Goal: Check status: Check status

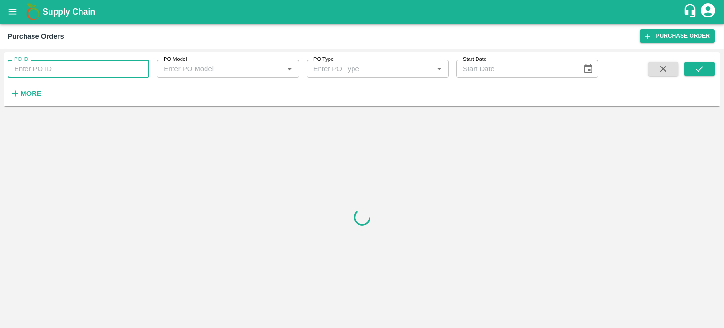
click at [45, 60] on input "PO ID" at bounding box center [79, 69] width 142 height 18
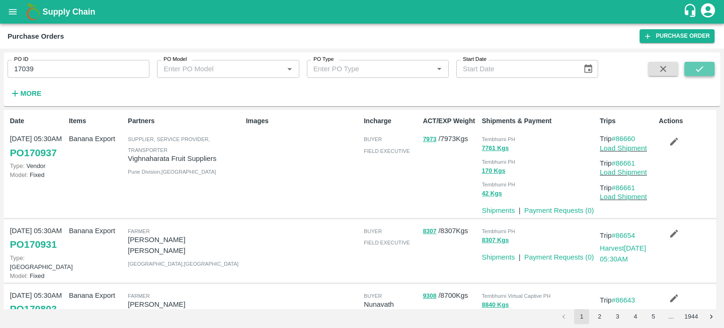
click at [706, 73] on button "submit" at bounding box center [699, 69] width 30 height 14
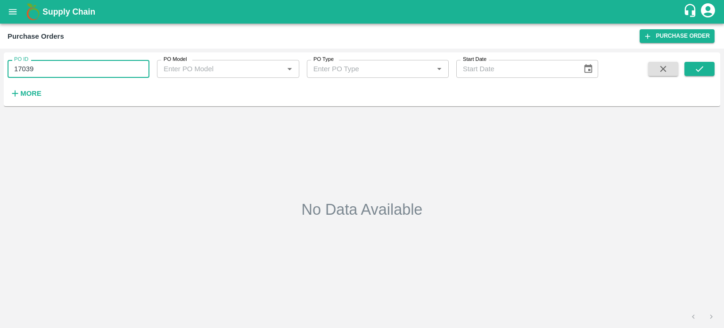
click at [35, 66] on input "17039" at bounding box center [79, 69] width 142 height 18
type input "170931"
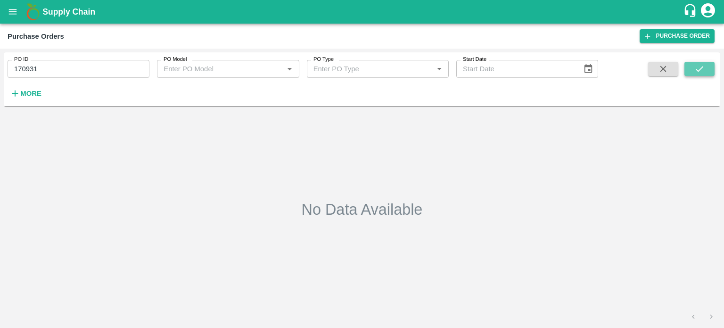
click at [698, 70] on icon "submit" at bounding box center [699, 69] width 10 height 10
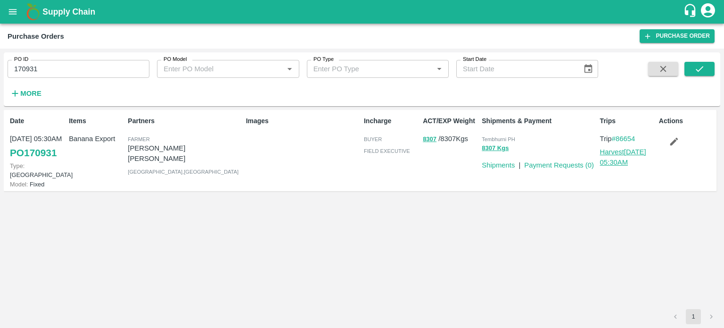
click at [619, 151] on link "Harvest 22 Aug, 05:30AM" at bounding box center [623, 157] width 46 height 18
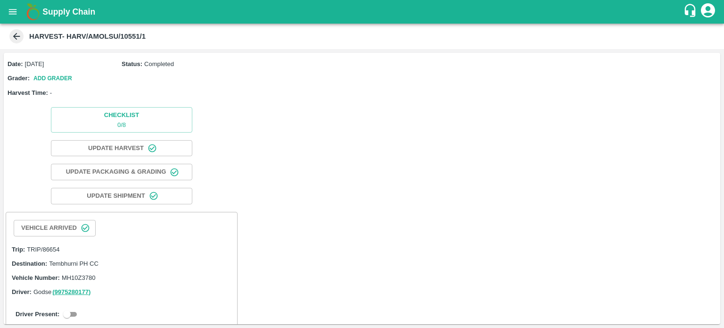
scroll to position [44, 0]
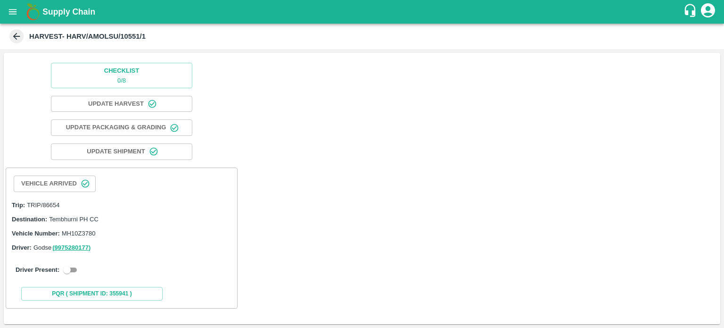
click at [15, 38] on icon at bounding box center [16, 36] width 7 height 7
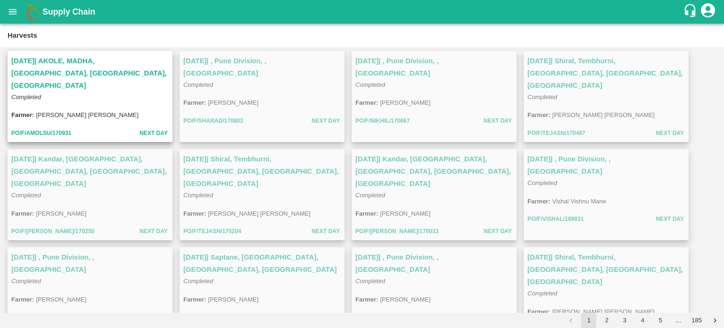
click at [109, 92] on div "22 Aug 2025 | AKOLE, MADHA, Solapur, Maharashtra, India Completed" at bounding box center [90, 78] width 165 height 55
click at [82, 65] on h3 "22 Aug 2025 | AKOLE, MADHA, Solapur, Maharashtra, India" at bounding box center [89, 73] width 157 height 37
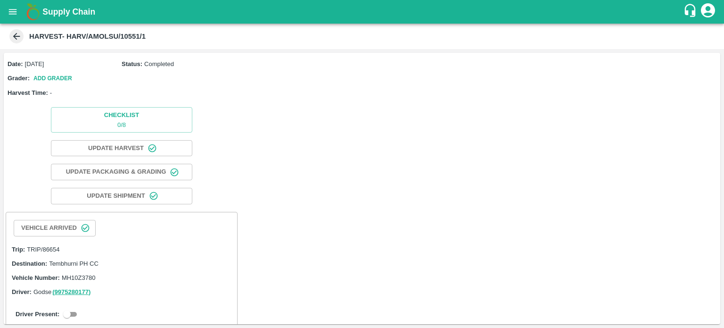
click at [15, 39] on icon at bounding box center [16, 36] width 7 height 7
click at [20, 39] on icon at bounding box center [16, 36] width 10 height 10
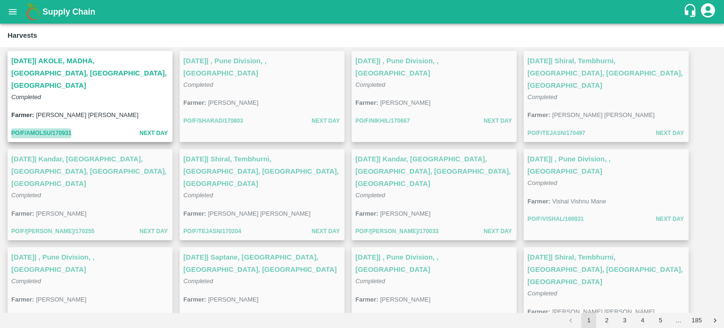
click at [62, 128] on link "PO/F/AMOLSU/170931" at bounding box center [41, 133] width 60 height 10
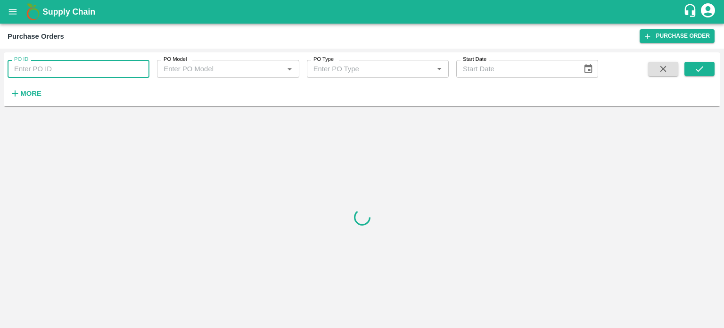
click at [98, 68] on input "PO ID" at bounding box center [79, 69] width 142 height 18
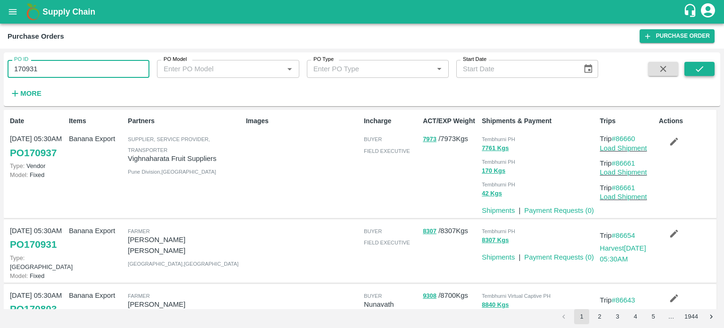
type input "170931"
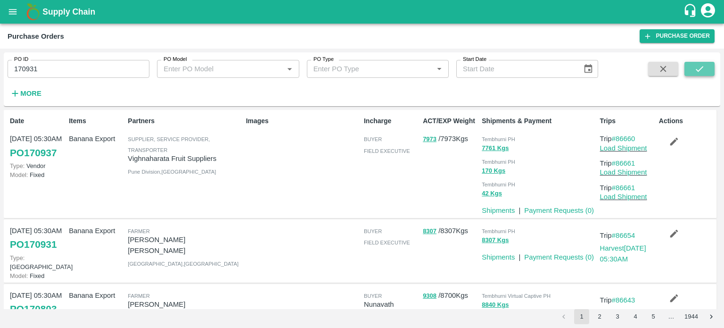
click at [699, 68] on icon "submit" at bounding box center [699, 69] width 10 height 10
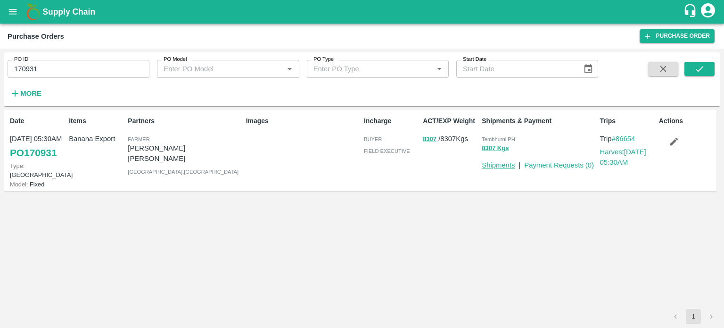
click at [502, 168] on link "Shipments" at bounding box center [498, 165] width 33 height 8
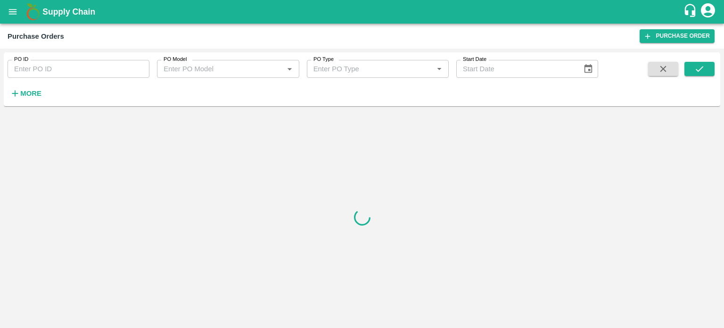
click at [102, 63] on input "PO ID" at bounding box center [79, 69] width 142 height 18
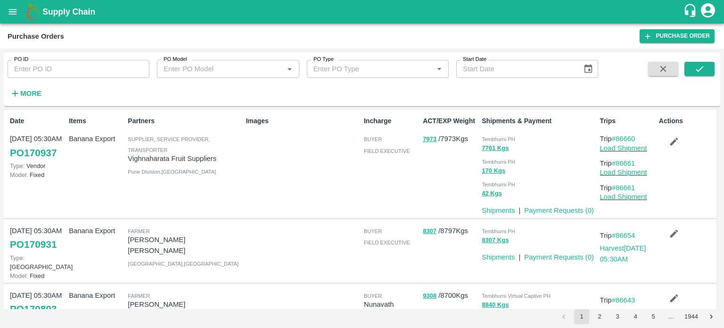
click at [266, 198] on div "Images" at bounding box center [301, 163] width 118 height 103
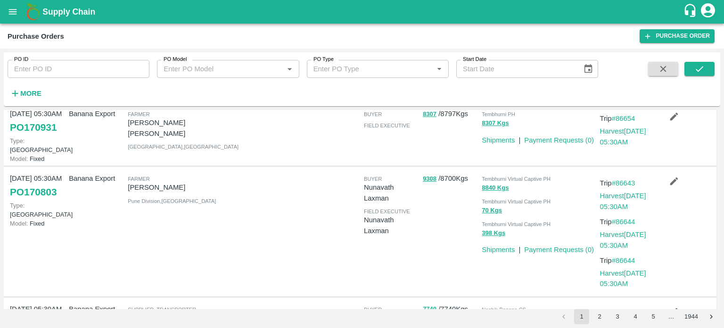
scroll to position [121, 0]
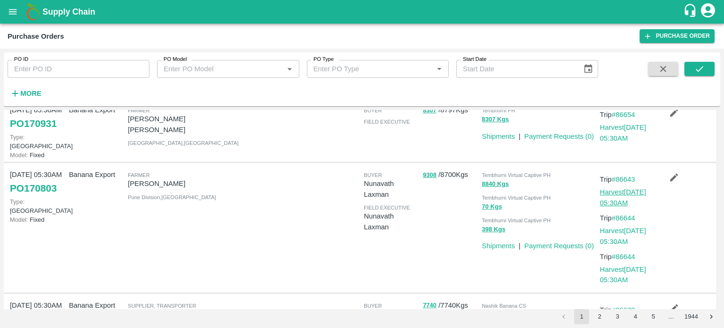
click at [626, 188] on link "Harvest [DATE] 05:30AM" at bounding box center [623, 197] width 46 height 18
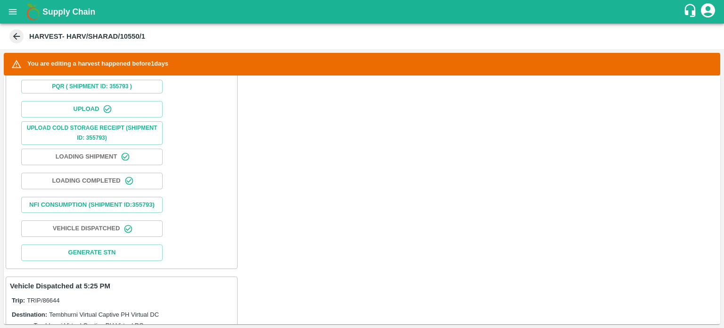
scroll to position [337, 0]
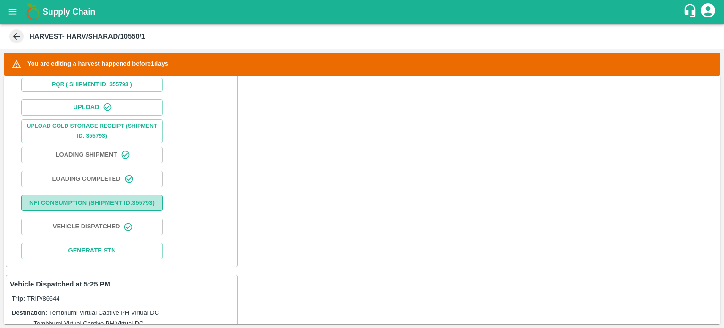
click at [82, 204] on button "Nfi Consumption (SHIPMENT ID: 355793 )" at bounding box center [91, 203] width 141 height 16
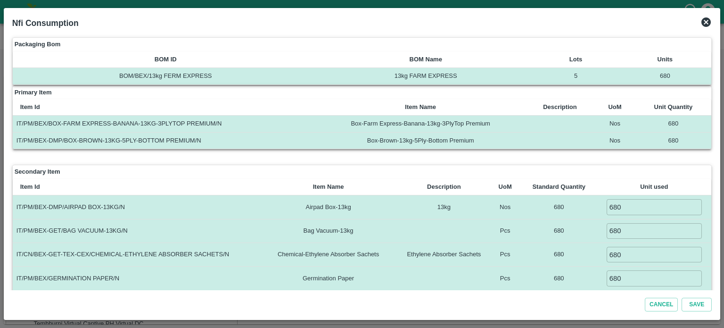
scroll to position [239, 0]
